Goal: Task Accomplishment & Management: Manage account settings

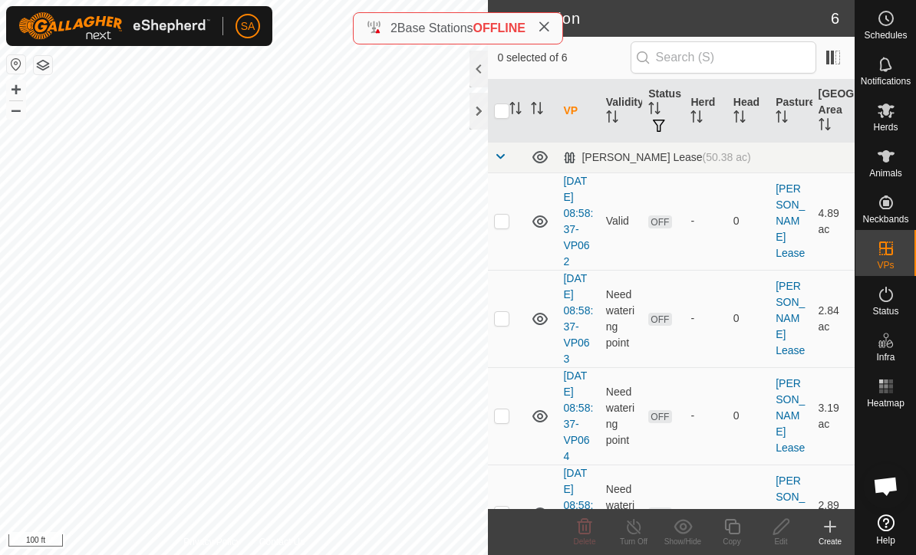
click at [506, 229] on td at bounding box center [506, 221] width 37 height 97
click at [584, 541] on span "Delete" at bounding box center [585, 542] width 22 height 8
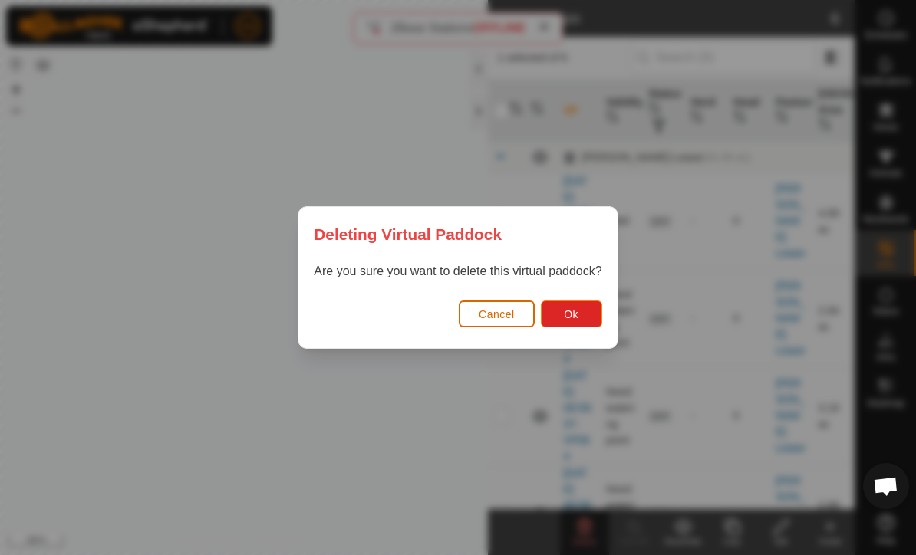
click at [584, 314] on button "Ok" at bounding box center [571, 314] width 61 height 27
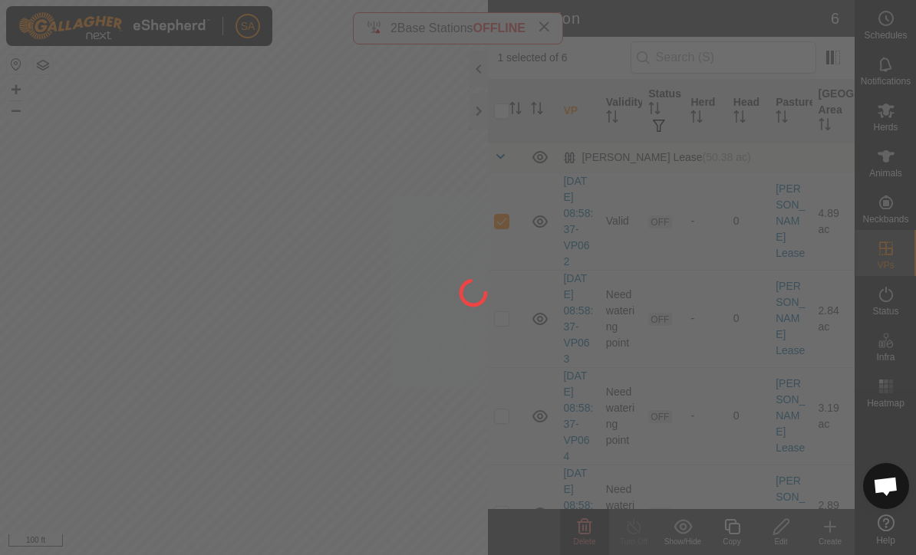
checkbox input "false"
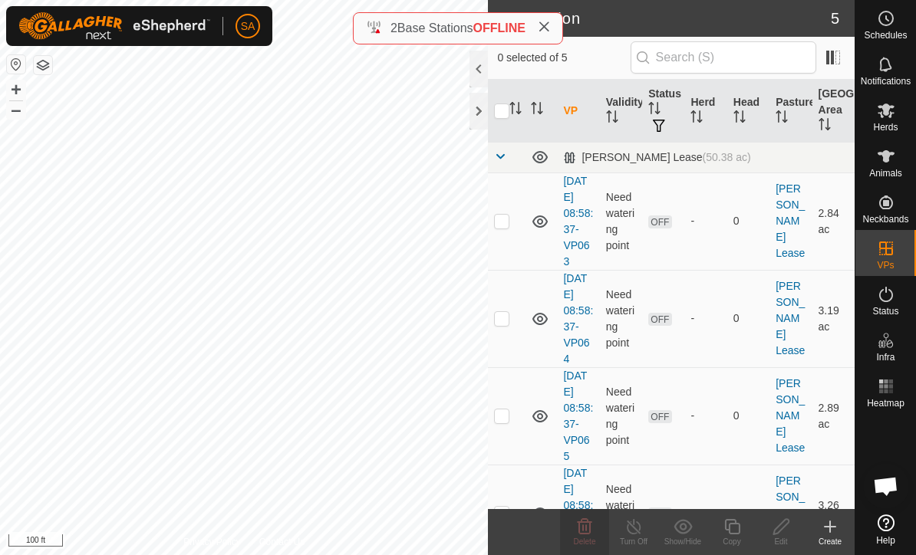
click at [506, 232] on td at bounding box center [506, 221] width 37 height 97
click at [508, 219] on p-checkbox at bounding box center [501, 221] width 15 height 12
checkbox input "false"
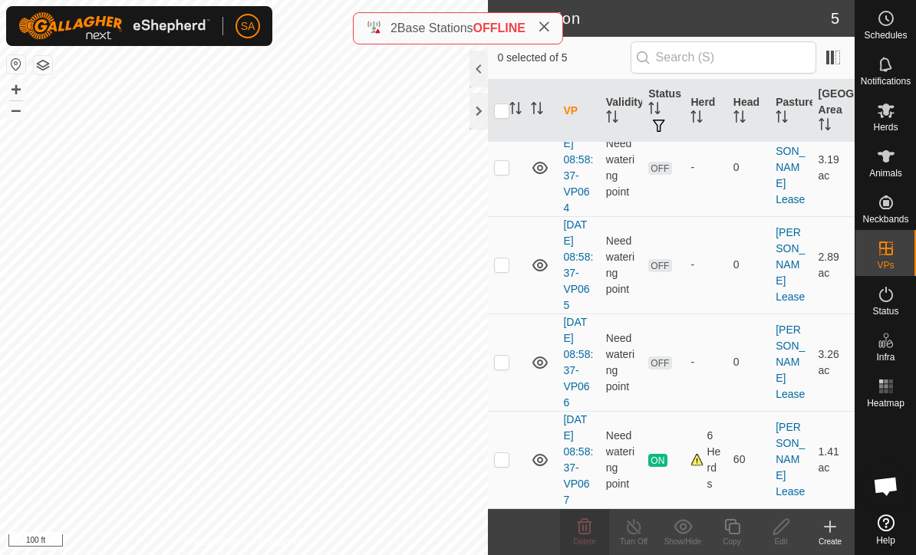
scroll to position [150, 0]
click at [506, 472] on td at bounding box center [506, 460] width 37 height 97
checkbox input "true"
click at [734, 528] on icon at bounding box center [731, 527] width 19 height 18
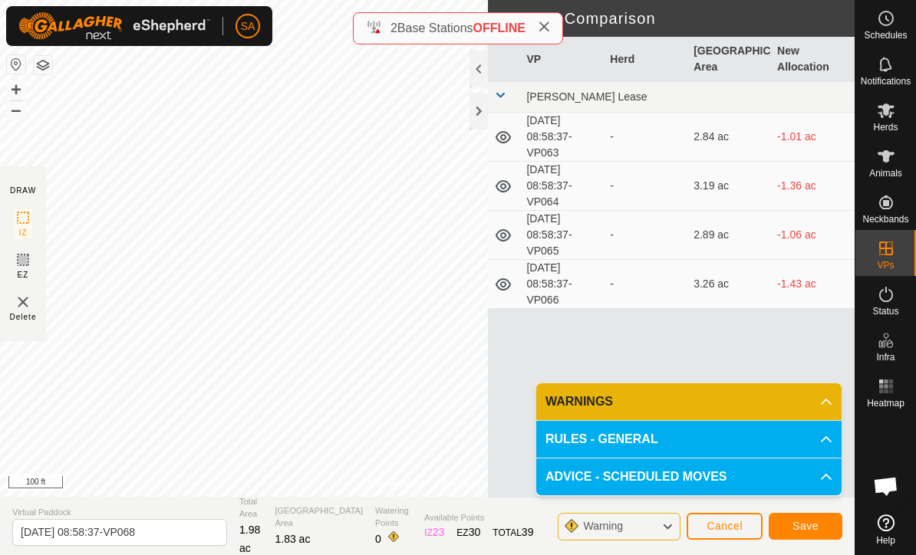
click at [817, 531] on span "Save" at bounding box center [805, 526] width 26 height 12
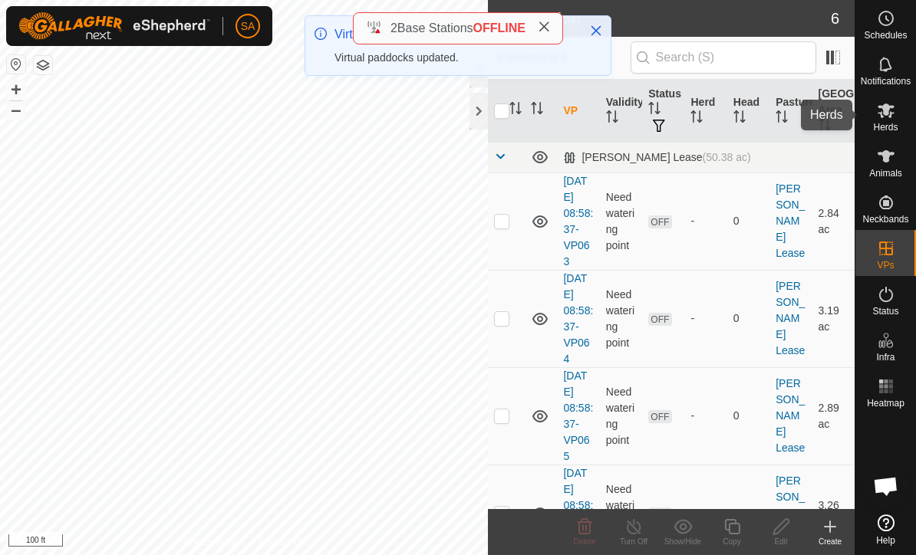
click at [906, 104] on div "Herds" at bounding box center [885, 115] width 61 height 46
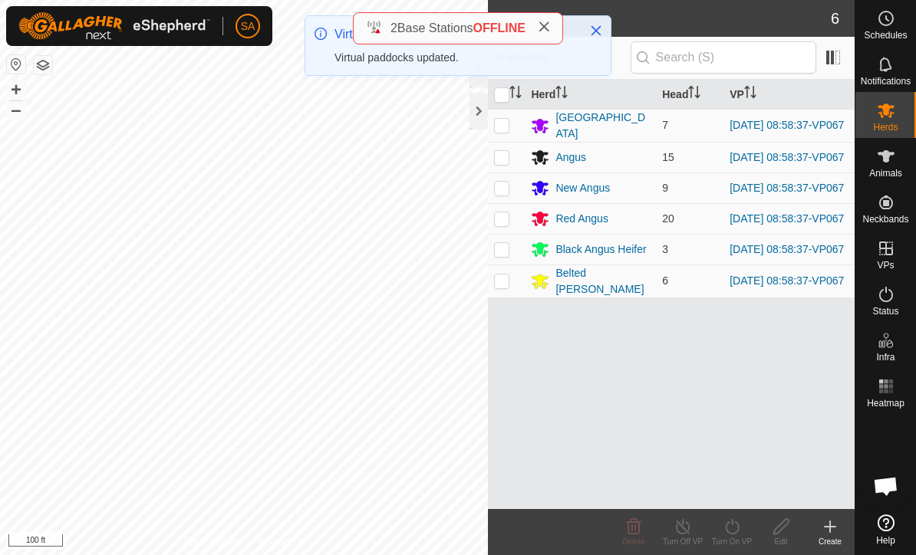
click at [505, 100] on input "checkbox" at bounding box center [501, 94] width 15 height 15
checkbox input "true"
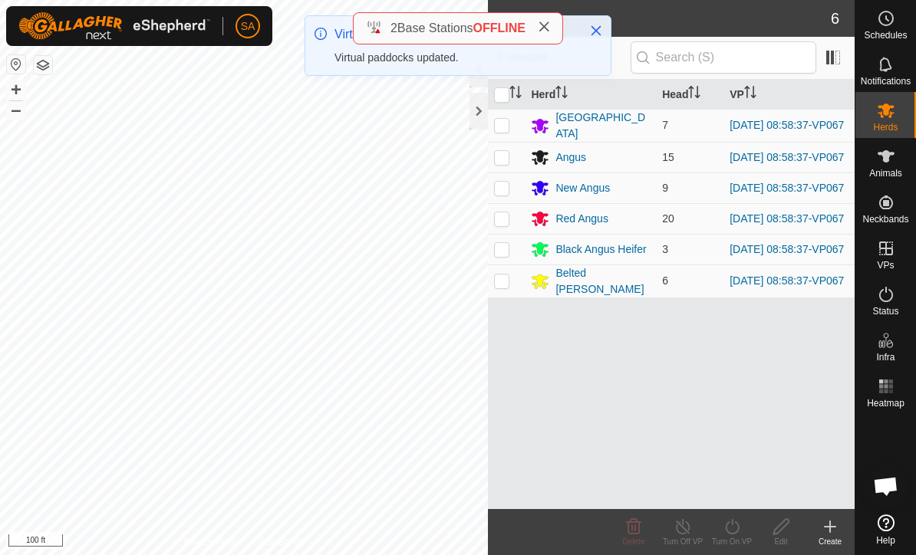
checkbox input "true"
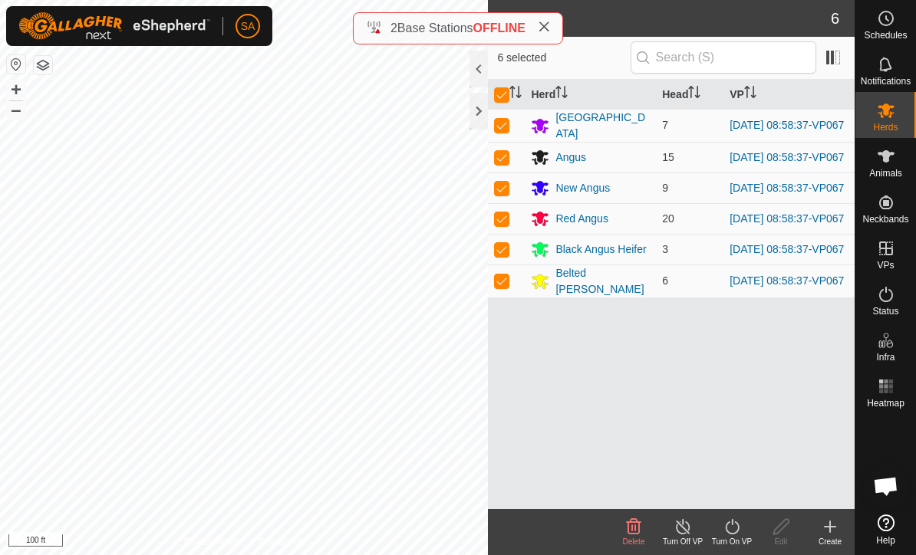
click at [743, 540] on div "Turn On VP" at bounding box center [731, 542] width 49 height 12
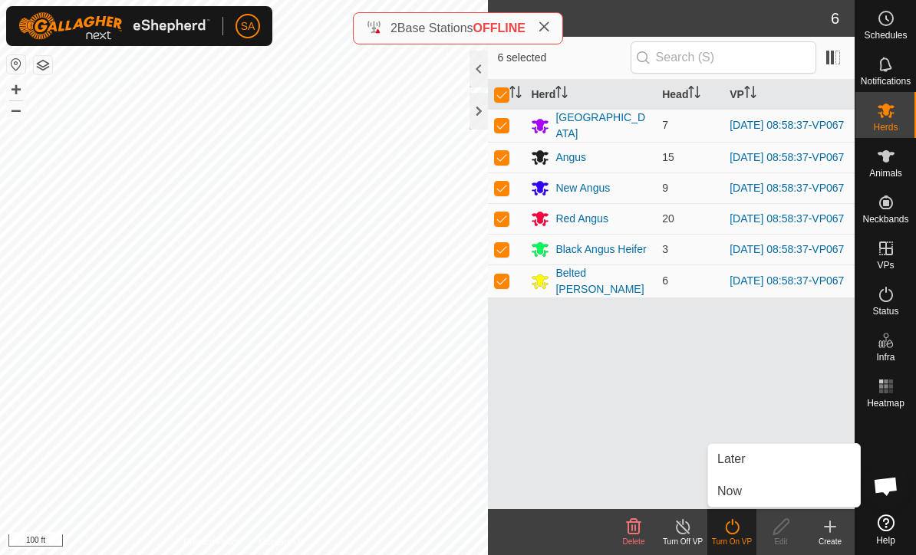
click at [754, 494] on link "Now" at bounding box center [784, 491] width 152 height 31
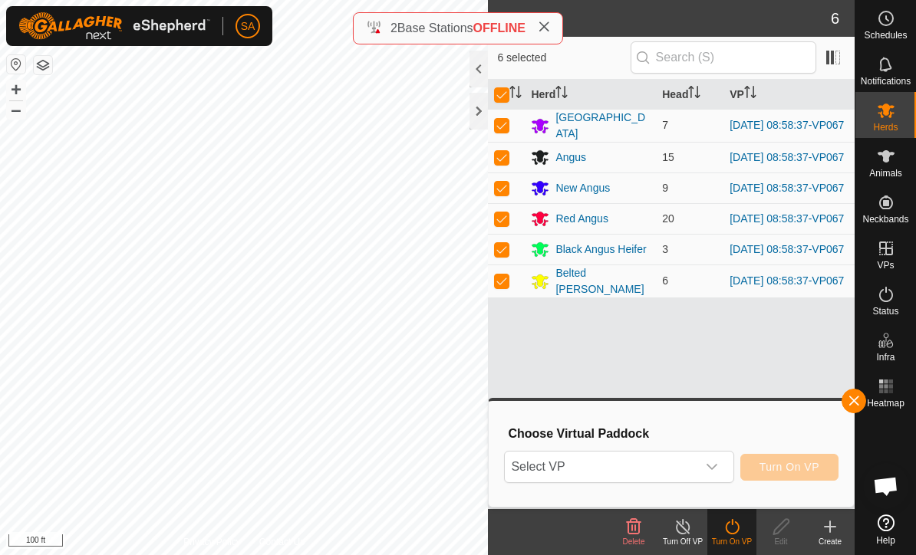
click at [717, 469] on icon "dropdown trigger" at bounding box center [711, 467] width 12 height 12
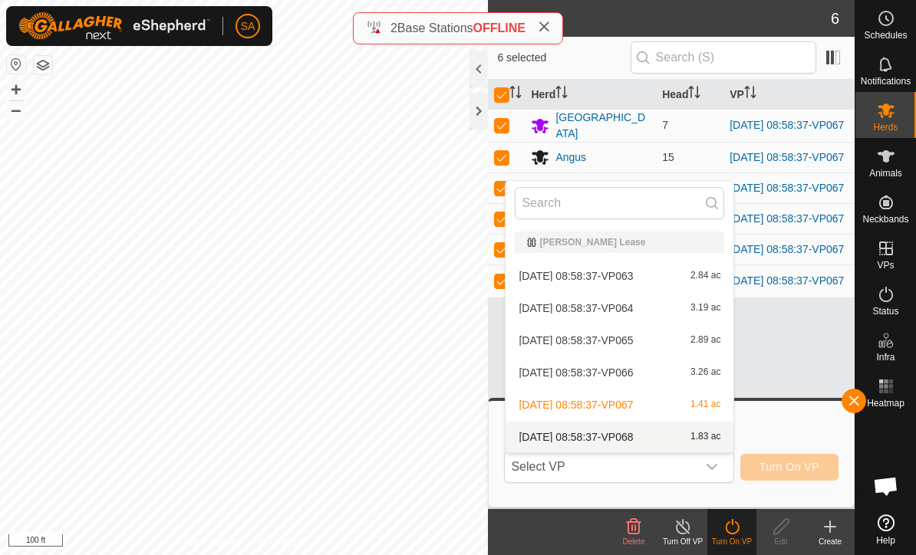
click at [666, 436] on div "[DATE] 08:58:37-VP068 1.83 ac" at bounding box center [619, 437] width 209 height 18
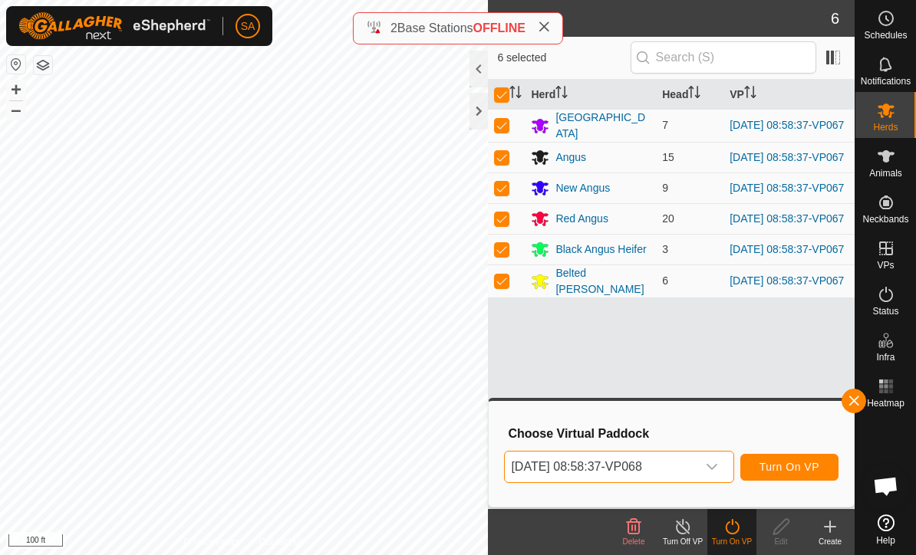
click at [792, 475] on button "Turn On VP" at bounding box center [789, 467] width 98 height 27
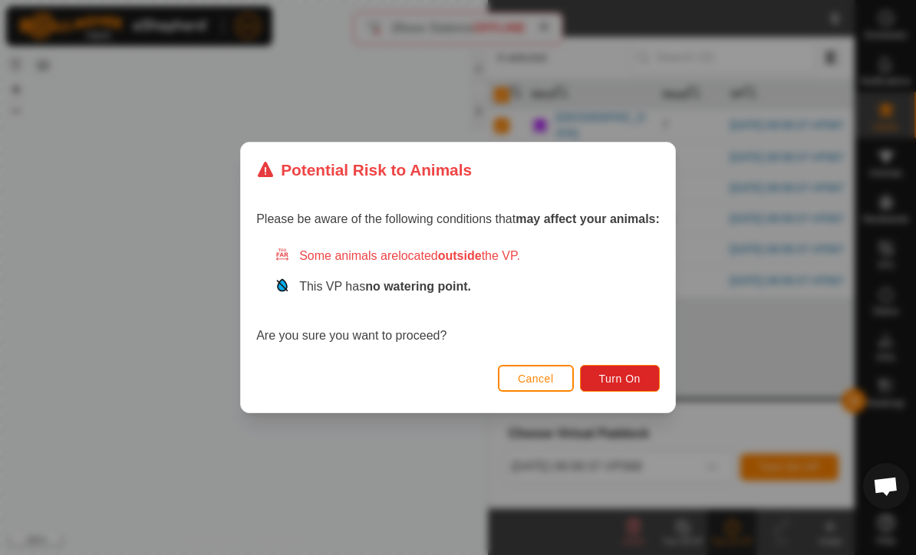
click at [635, 376] on span "Turn On" at bounding box center [619, 379] width 41 height 12
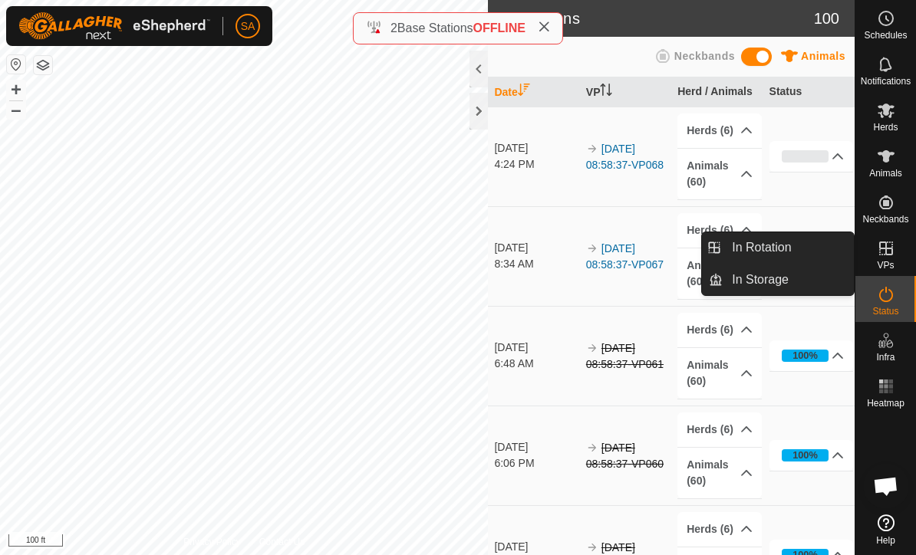
click at [803, 248] on link "In Rotation" at bounding box center [787, 247] width 131 height 31
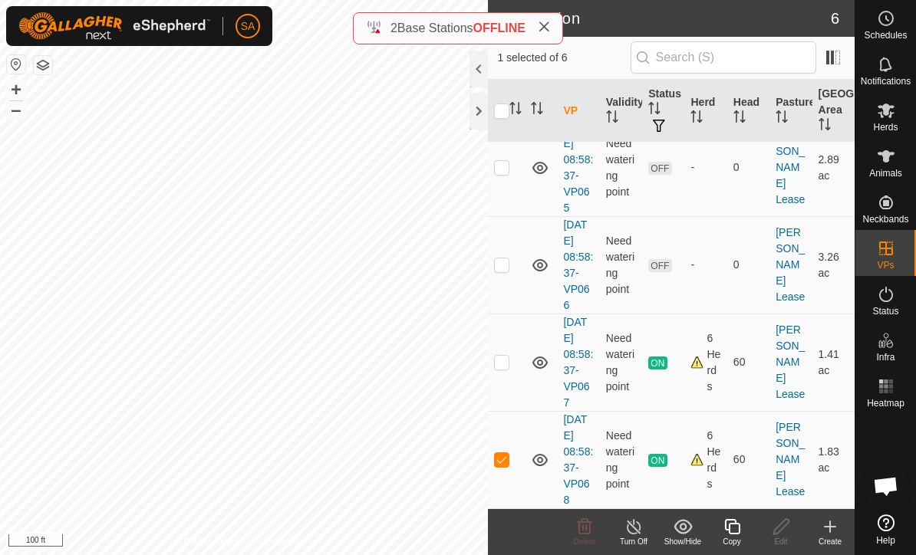
scroll to position [248, 0]
click at [505, 465] on p-checkbox at bounding box center [501, 460] width 15 height 12
checkbox input "false"
click at [511, 365] on td at bounding box center [506, 362] width 37 height 97
click at [502, 357] on p-checkbox at bounding box center [501, 363] width 15 height 12
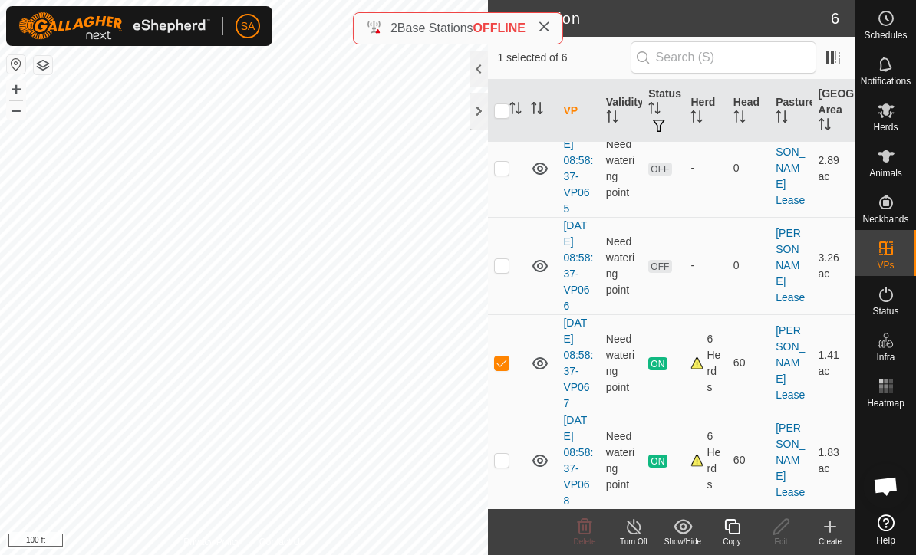
checkbox input "false"
click at [511, 465] on td at bounding box center [506, 460] width 37 height 97
checkbox input "true"
click at [736, 540] on div "Copy" at bounding box center [731, 542] width 49 height 12
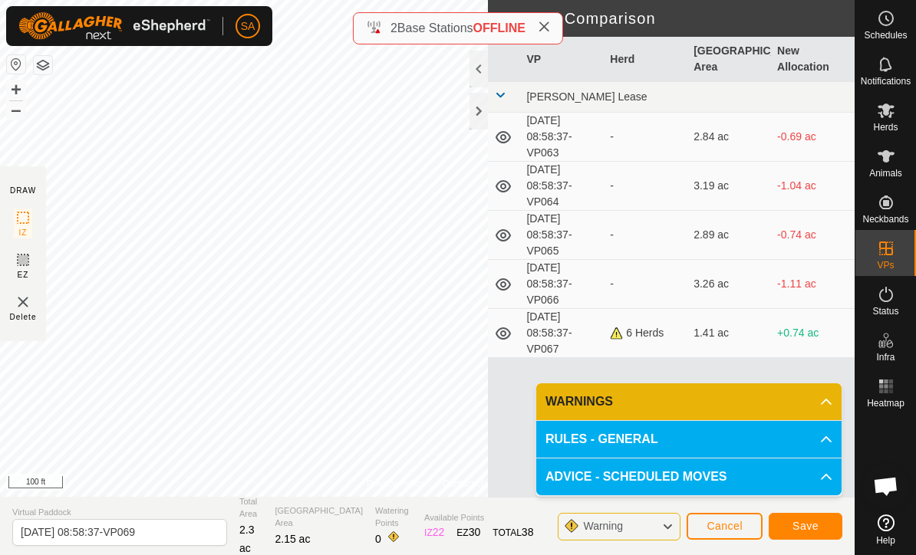
click at [808, 533] on button "Save" at bounding box center [805, 526] width 74 height 27
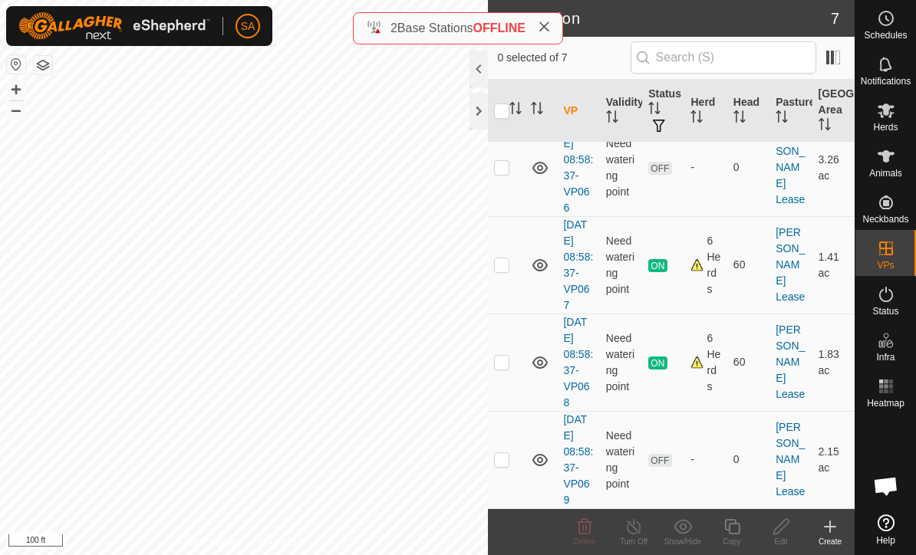
scroll to position [345, 0]
click at [510, 368] on td at bounding box center [506, 362] width 37 height 97
click at [510, 361] on td at bounding box center [506, 362] width 37 height 97
checkbox input "false"
click at [504, 471] on td at bounding box center [506, 460] width 37 height 97
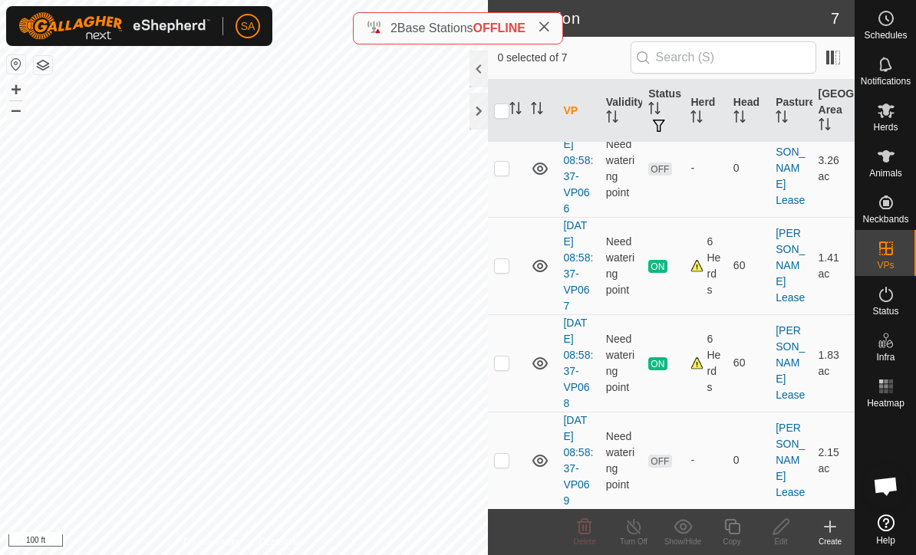
checkbox input "true"
click at [738, 536] on div "Copy" at bounding box center [731, 542] width 49 height 12
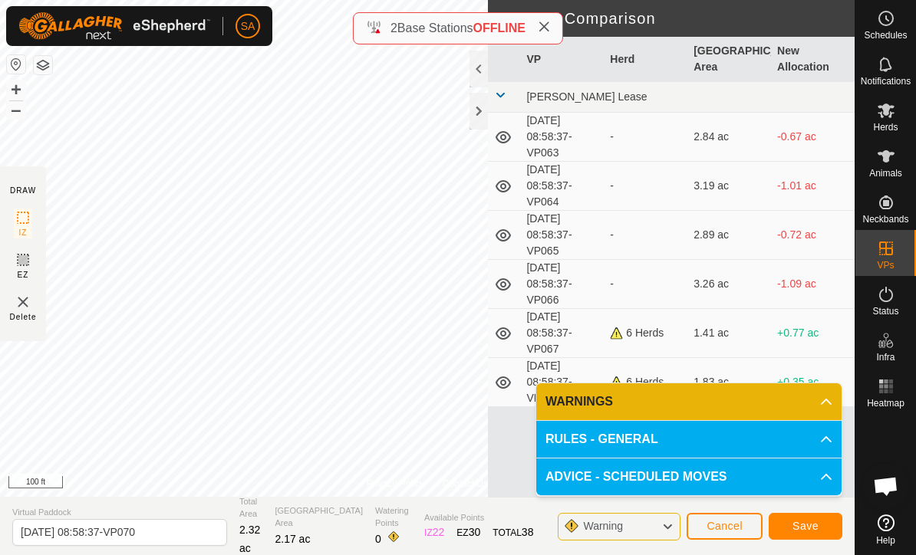
click at [811, 530] on span "Save" at bounding box center [805, 526] width 26 height 12
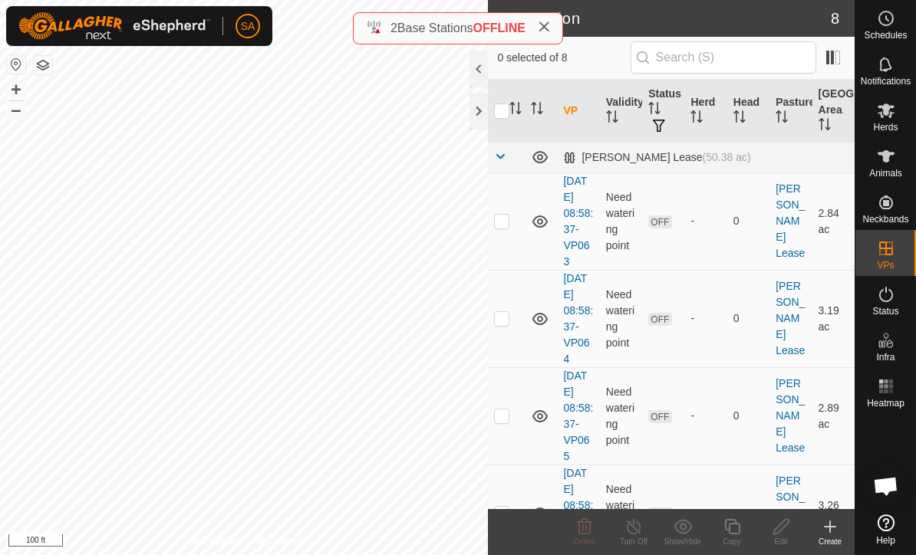
click at [507, 225] on p-checkbox at bounding box center [501, 221] width 15 height 12
click at [583, 532] on icon at bounding box center [584, 527] width 18 height 18
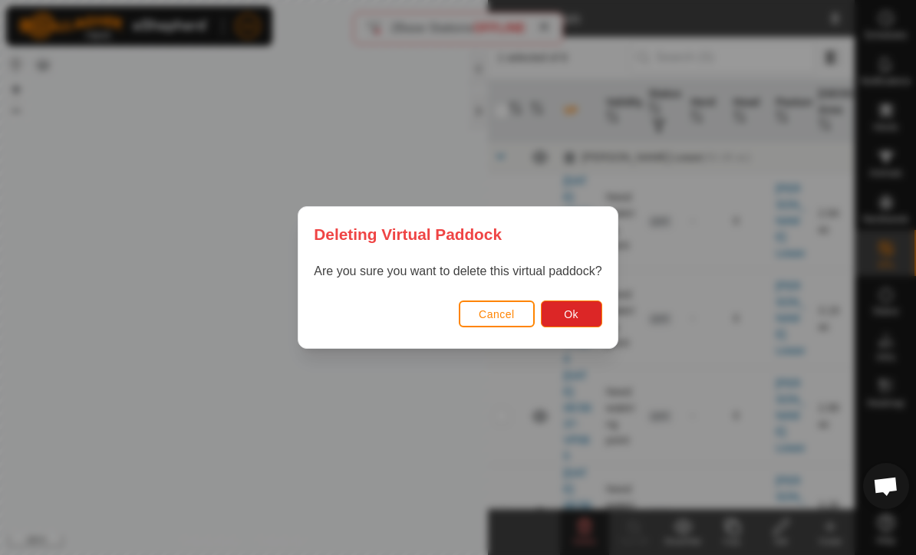
click at [574, 322] on button "Ok" at bounding box center [571, 314] width 61 height 27
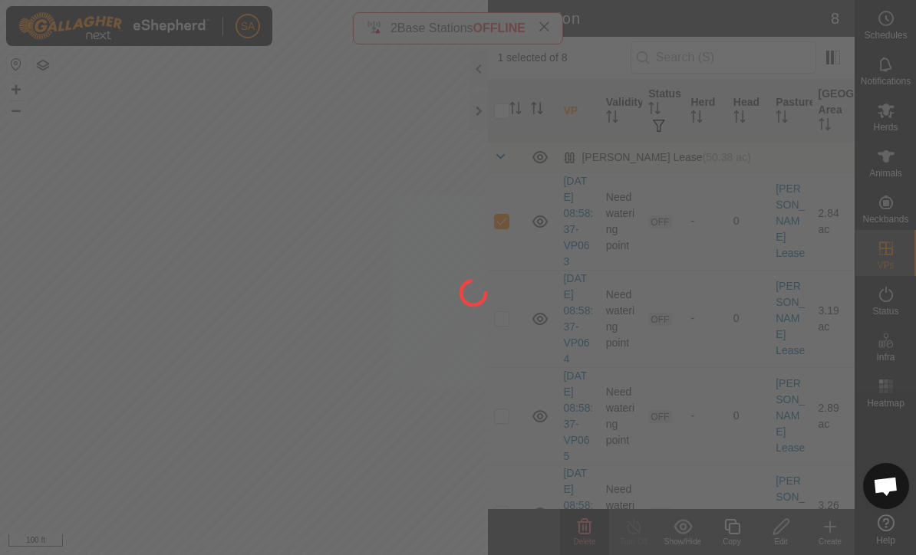
checkbox input "false"
click at [506, 221] on div at bounding box center [458, 277] width 916 height 555
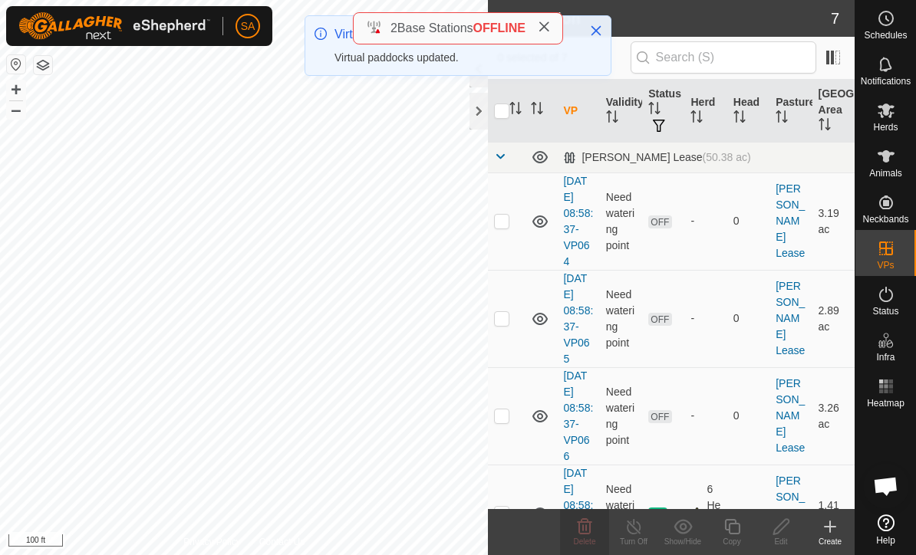
click at [504, 221] on p-checkbox at bounding box center [501, 221] width 15 height 12
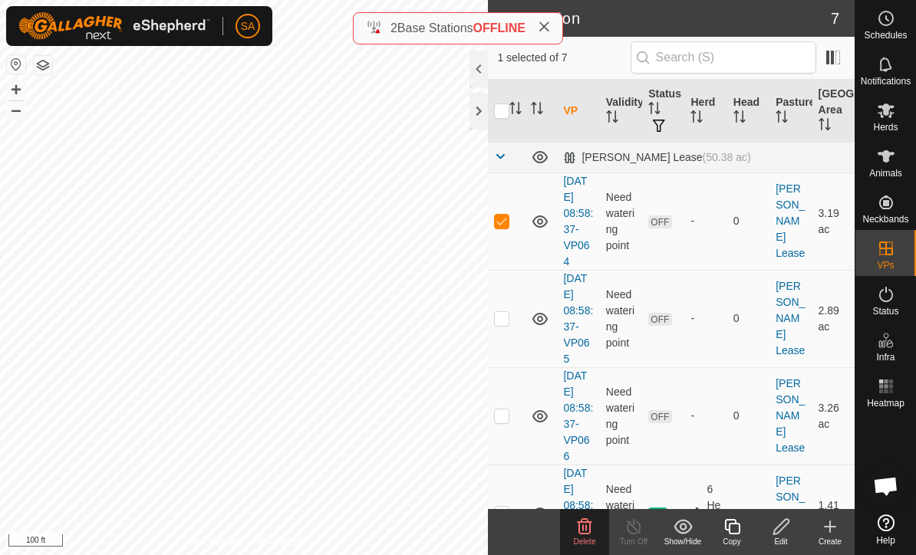
click at [590, 538] on span "Delete" at bounding box center [585, 542] width 22 height 8
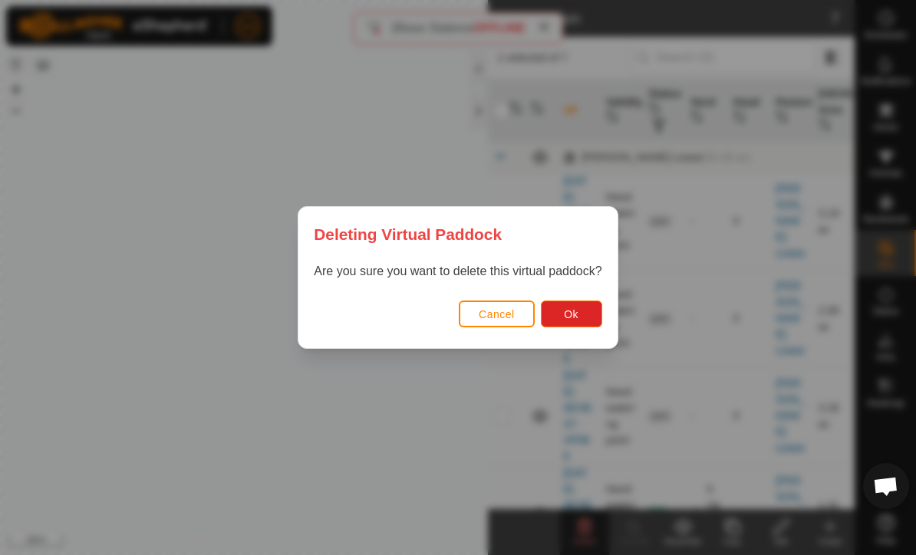
click at [574, 314] on span "Ok" at bounding box center [571, 314] width 15 height 12
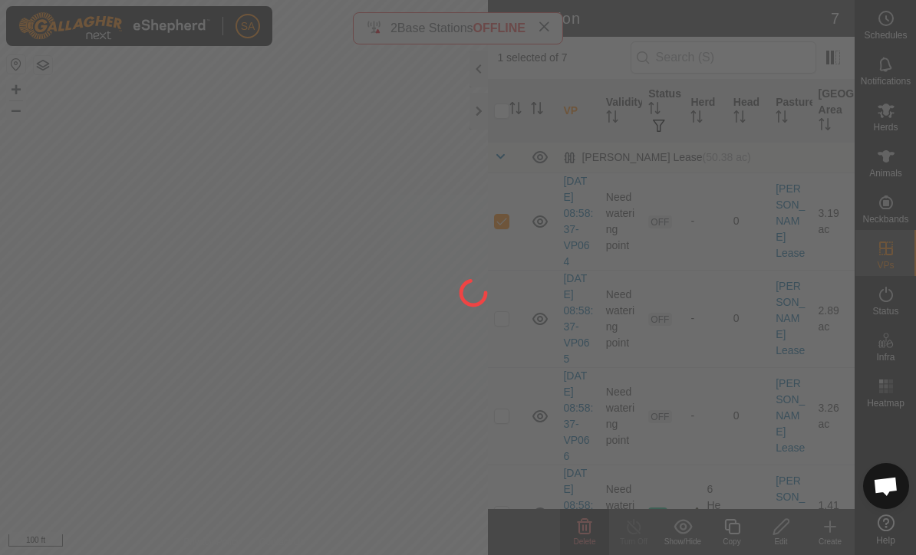
checkbox input "false"
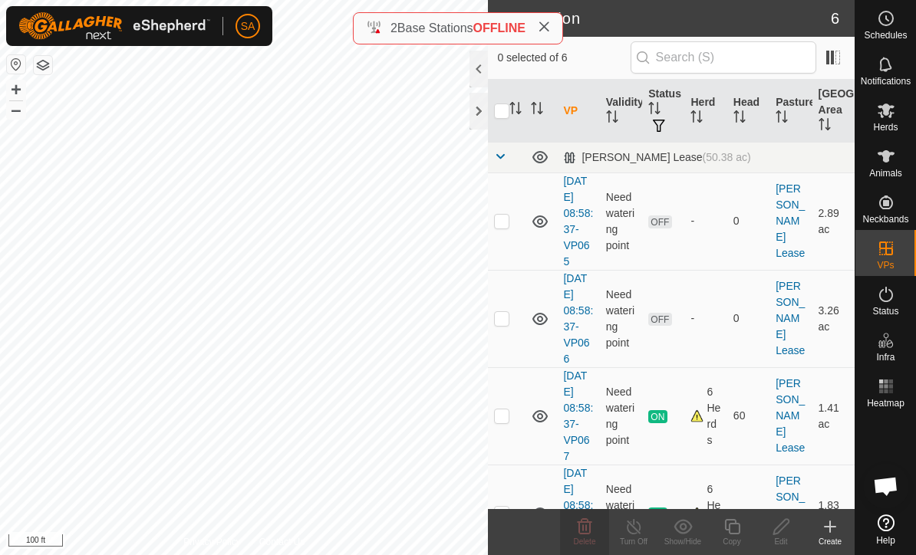
click at [509, 223] on p-checkbox at bounding box center [501, 221] width 15 height 12
click at [592, 542] on span "Delete" at bounding box center [585, 542] width 22 height 8
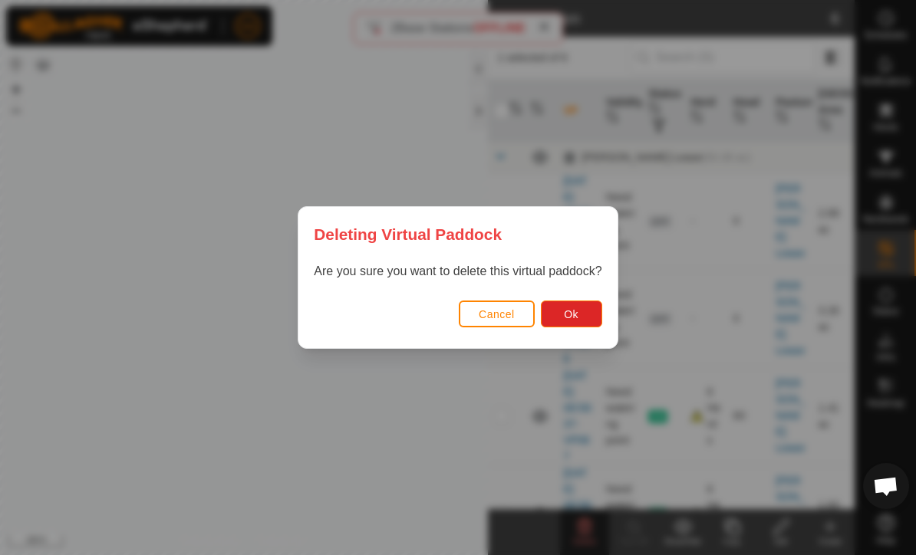
click at [577, 314] on span "Ok" at bounding box center [571, 314] width 15 height 12
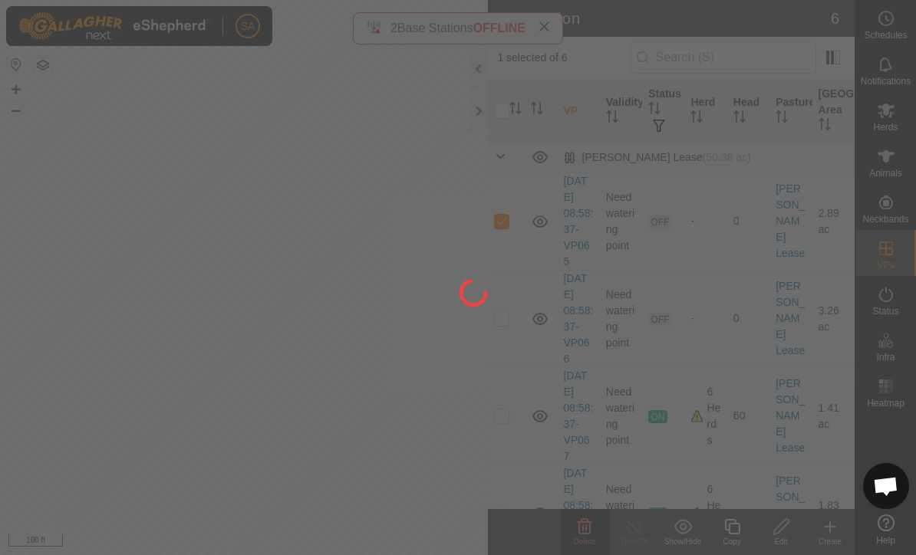
checkbox input "false"
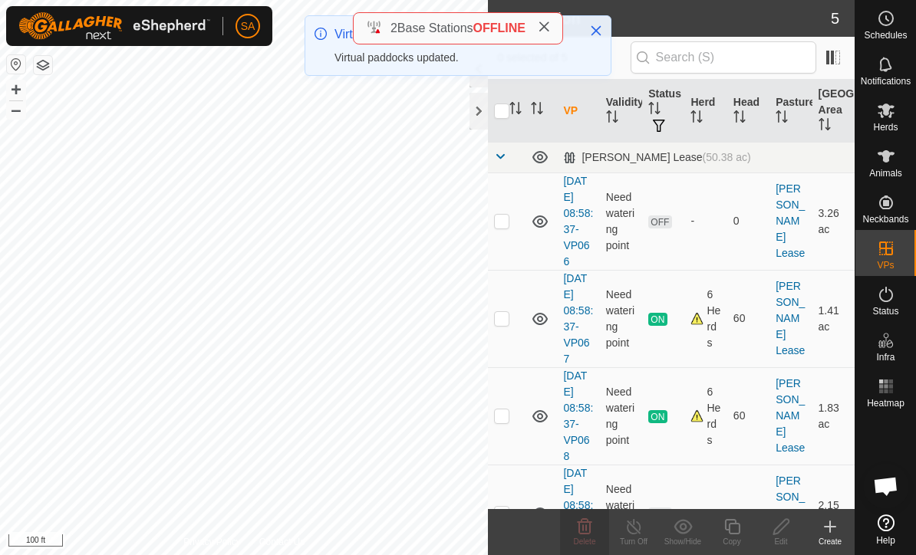
click at [504, 228] on td at bounding box center [506, 221] width 37 height 97
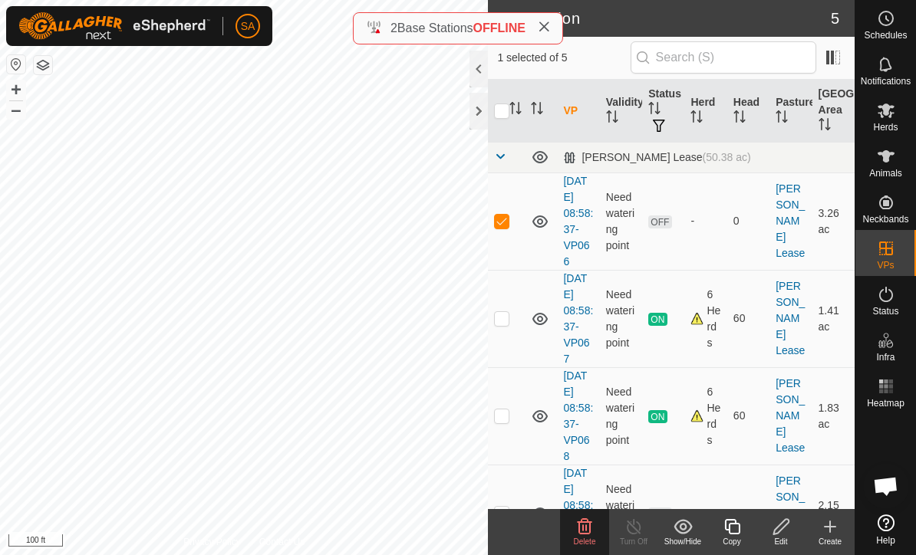
click at [591, 543] on span "Delete" at bounding box center [585, 542] width 22 height 8
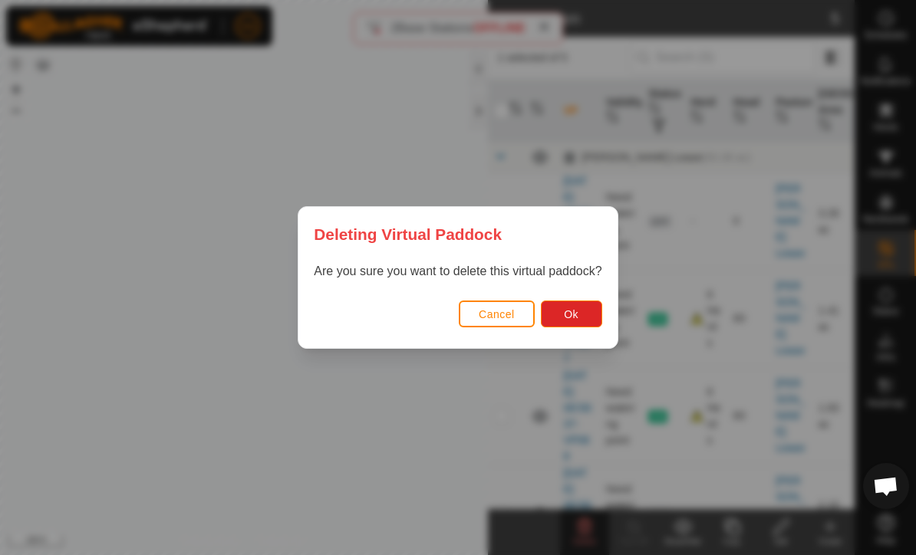
click at [577, 311] on span "Ok" at bounding box center [571, 314] width 15 height 12
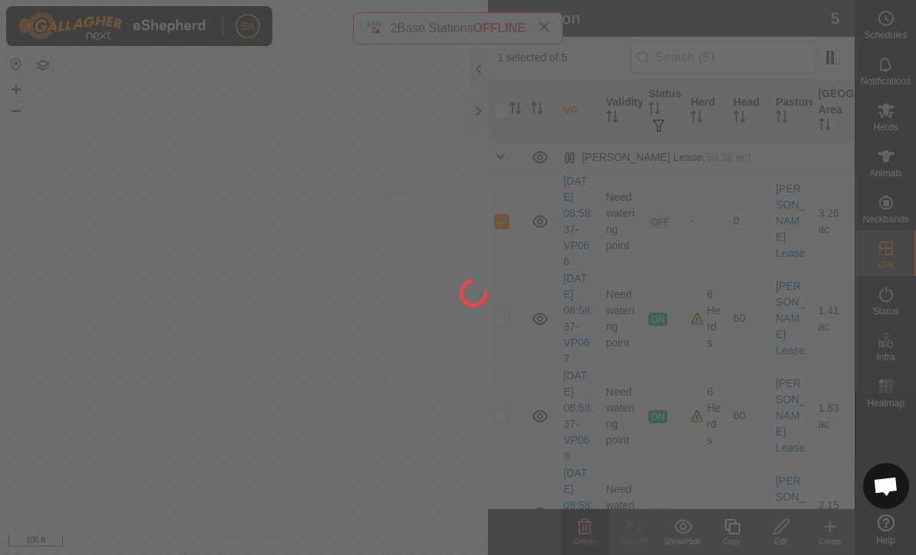
checkbox input "false"
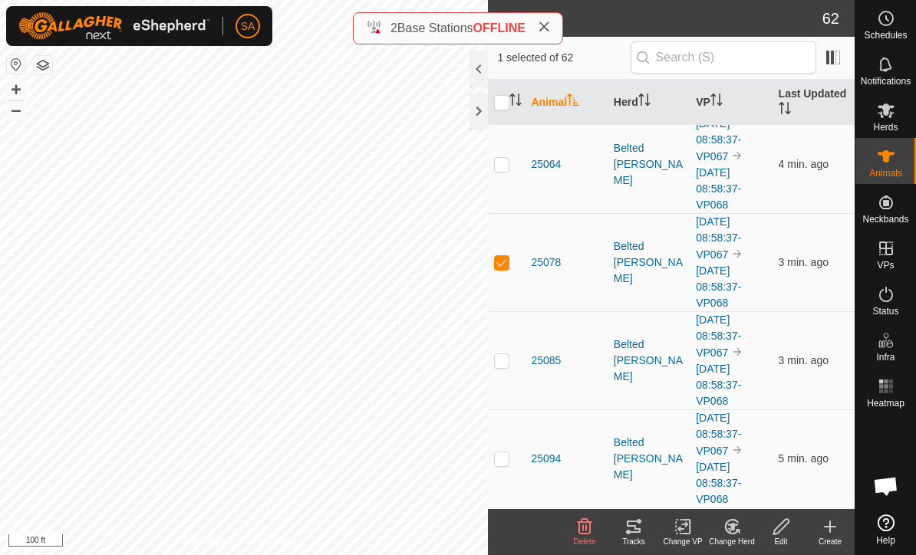
scroll to position [4766, 0]
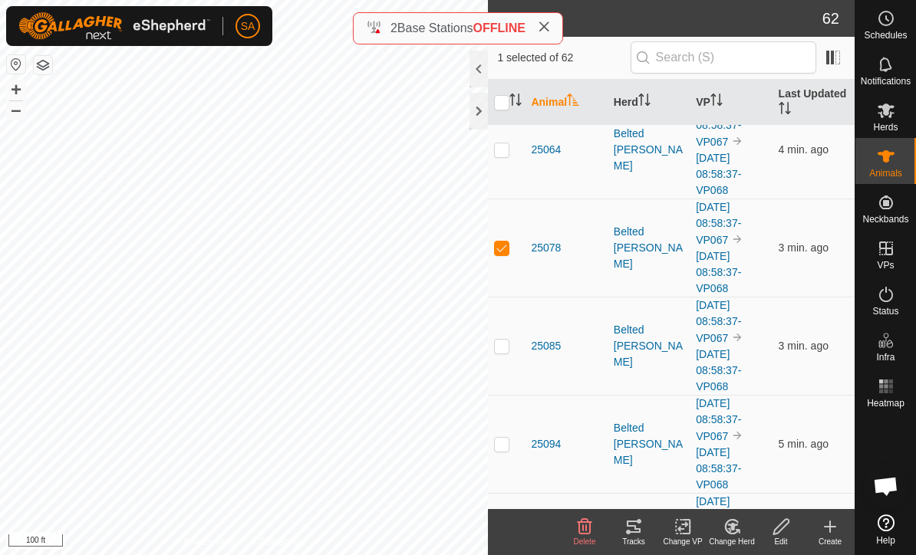
click at [483, 122] on div at bounding box center [478, 111] width 18 height 37
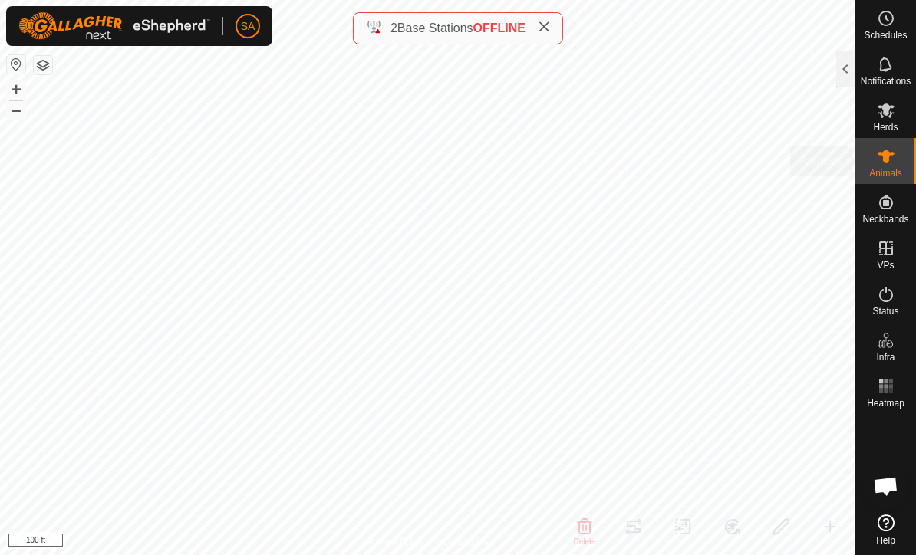
click at [903, 164] on div "Animals" at bounding box center [885, 161] width 61 height 46
